Goal: Check status: Check status

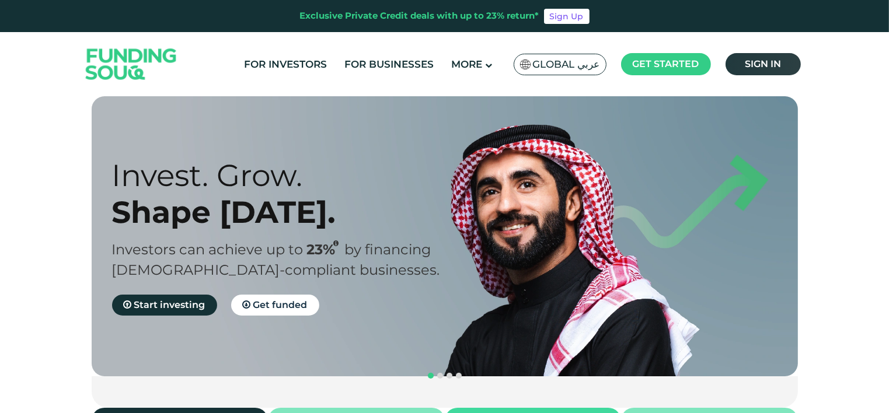
click at [775, 60] on span "Sign in" at bounding box center [763, 63] width 36 height 11
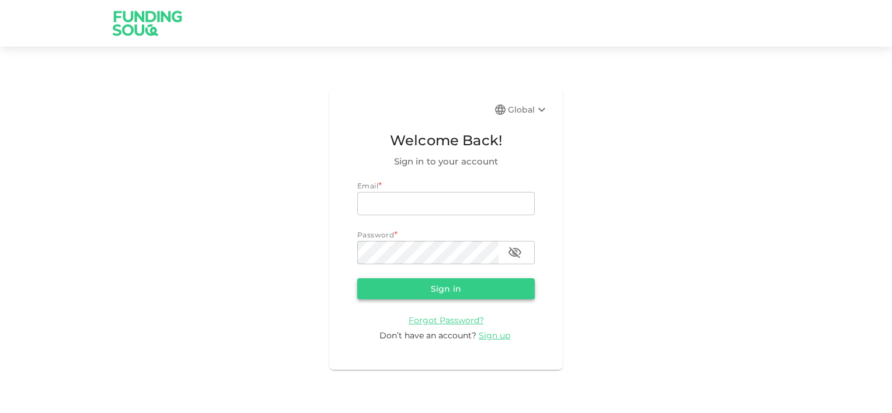
type input "[EMAIL_ADDRESS][DOMAIN_NAME]"
click at [453, 292] on button "Sign in" at bounding box center [445, 288] width 177 height 21
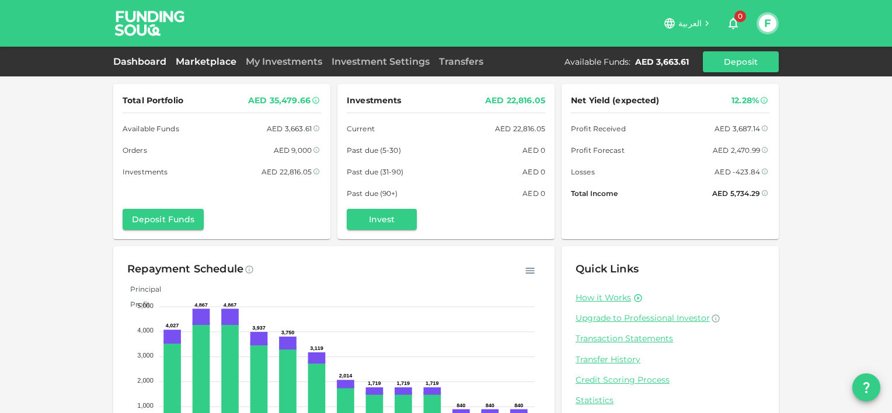
click at [215, 63] on link "Marketplace" at bounding box center [206, 61] width 70 height 11
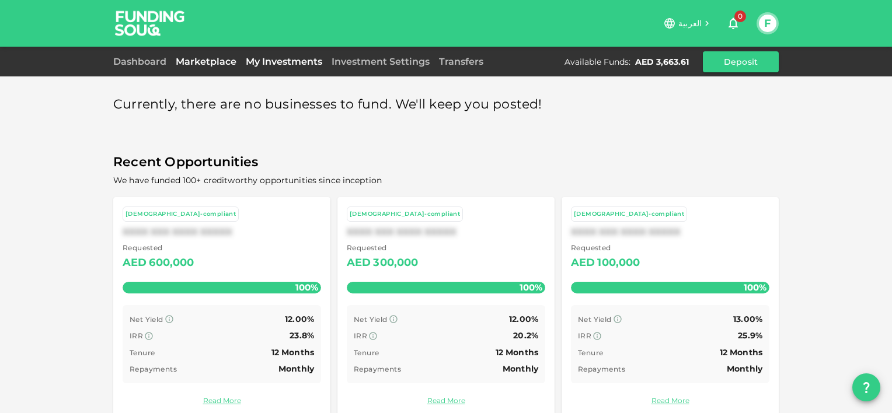
click at [282, 63] on link "My Investments" at bounding box center [284, 61] width 86 height 11
